Goal: Transaction & Acquisition: Register for event/course

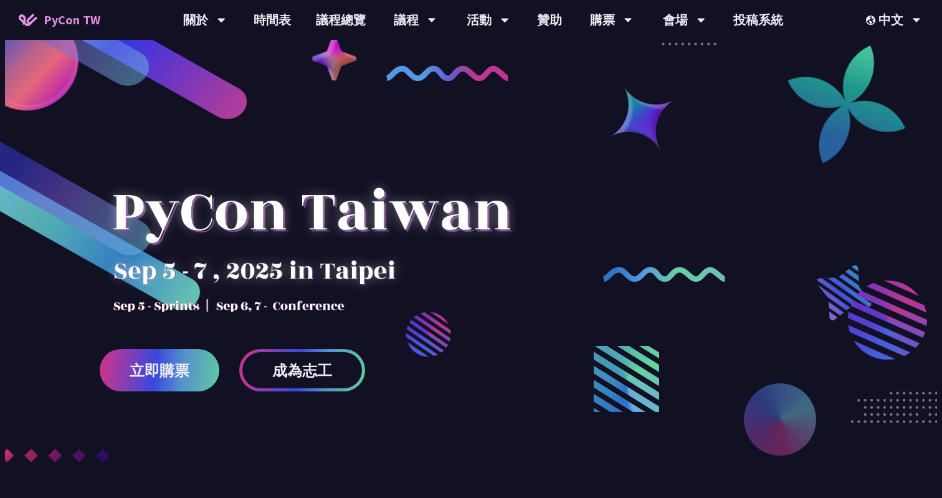
scroll to position [26, 0]
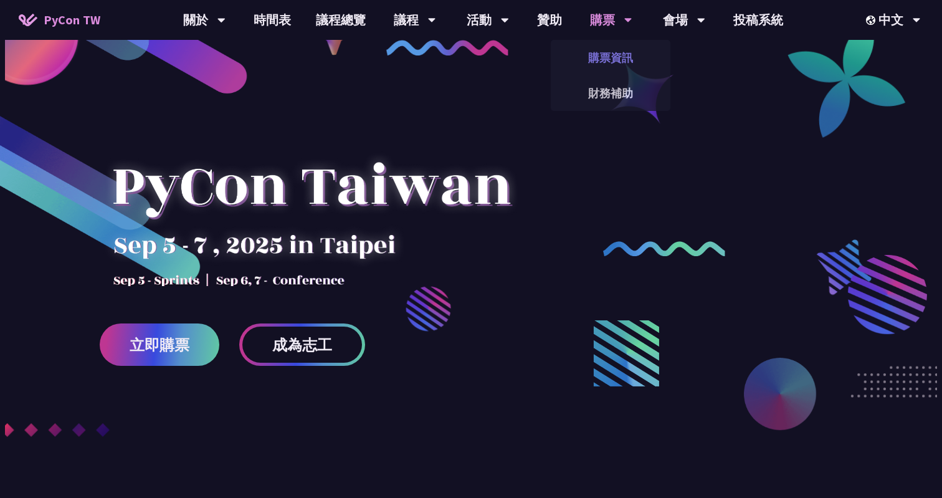
click at [590, 55] on link "購票資訊" at bounding box center [611, 57] width 120 height 29
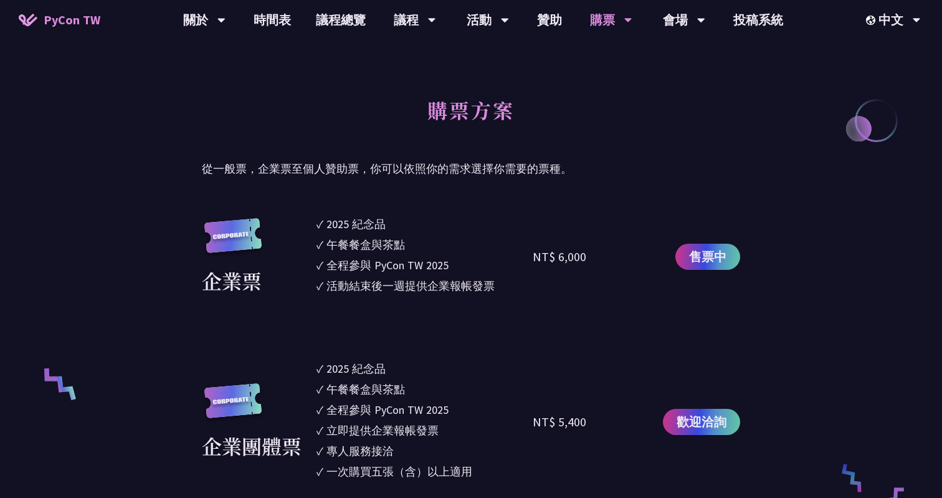
scroll to position [707, 0]
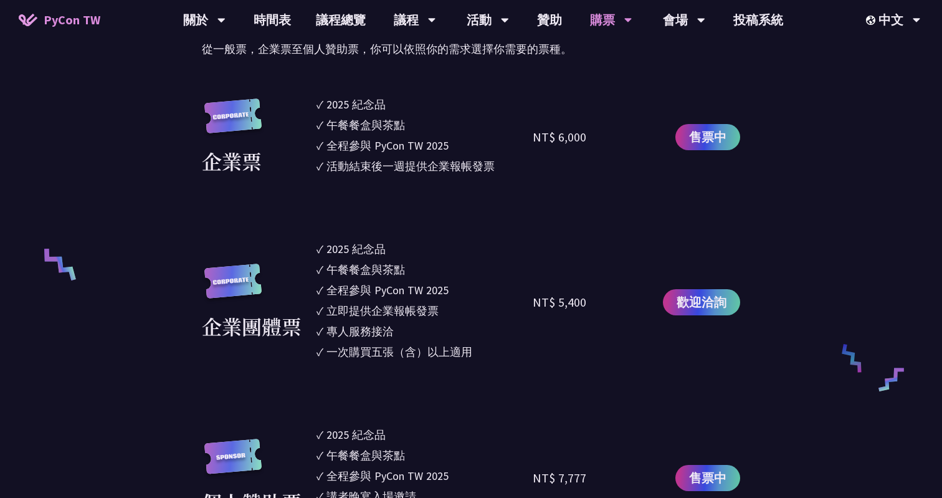
click at [386, 128] on div "午餐餐盒與茶點" at bounding box center [365, 124] width 78 height 17
click at [381, 153] on div "全程參與 PyCon TW 2025" at bounding box center [387, 145] width 122 height 17
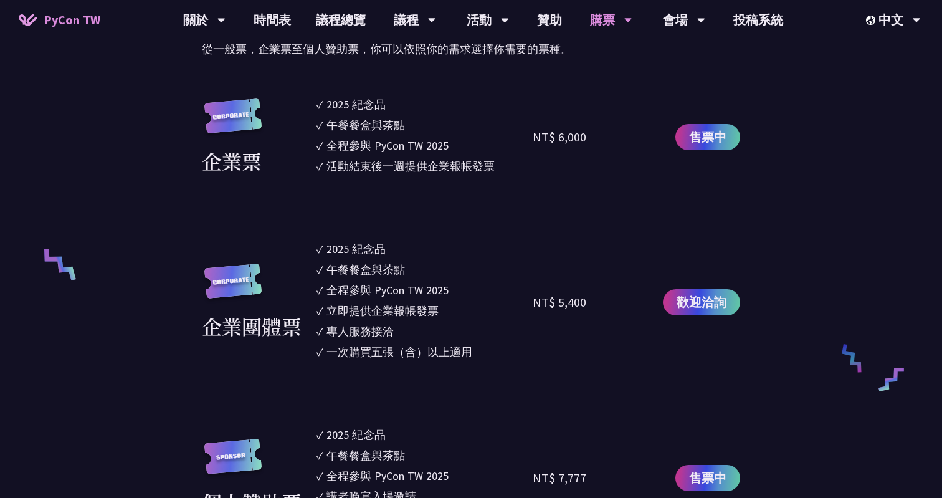
click at [381, 149] on div "全程參與 PyCon TW 2025" at bounding box center [387, 145] width 122 height 17
click at [368, 164] on div "活動結束後一週提供企業報帳發票" at bounding box center [410, 166] width 168 height 17
click at [367, 175] on ul "✓ 2025 [PERSON_NAME]✓ 午餐餐盒與茶點 ✓ 全程參與 PyCon TW 2025 ✓ 活動結束後一週提供企業報帳發票" at bounding box center [424, 137] width 216 height 82
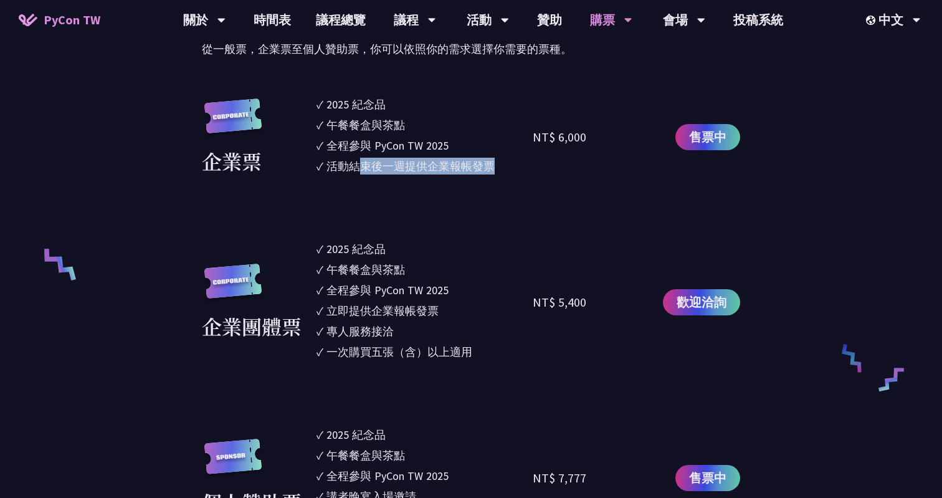
click at [367, 175] on ul "✓ 2025 [PERSON_NAME]✓ 午餐餐盒與茶點 ✓ 全程參與 PyCon TW 2025 ✓ 活動結束後一週提供企業報帳發票" at bounding box center [424, 137] width 216 height 82
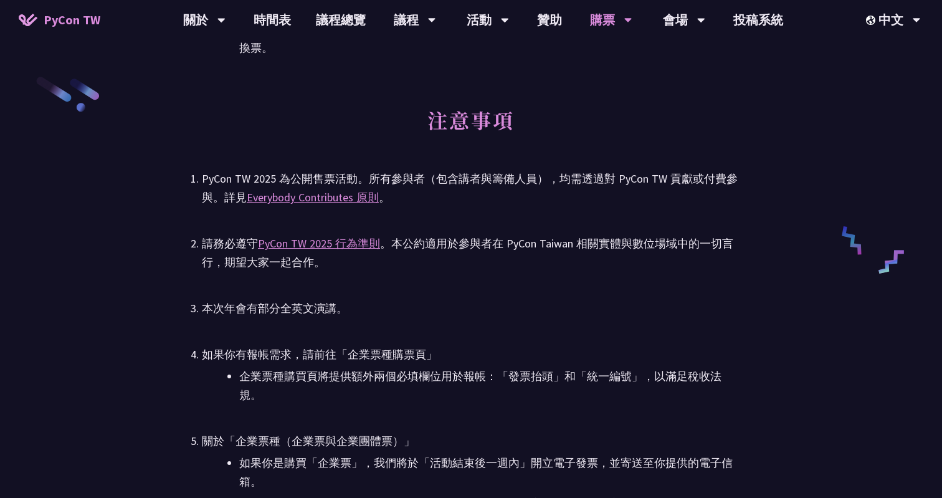
scroll to position [2244, 0]
